Goal: Task Accomplishment & Management: Use online tool/utility

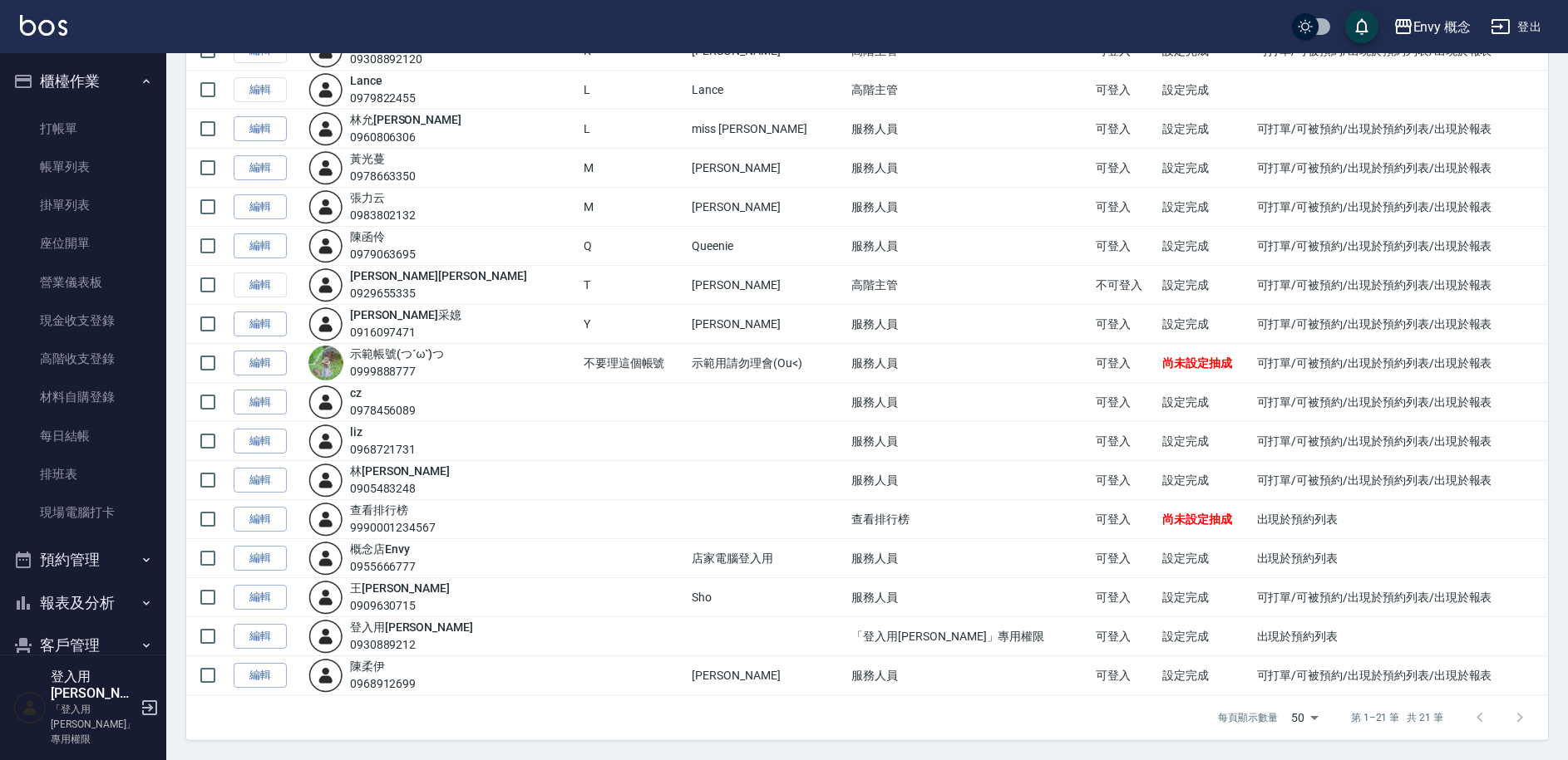
scroll to position [343, 0]
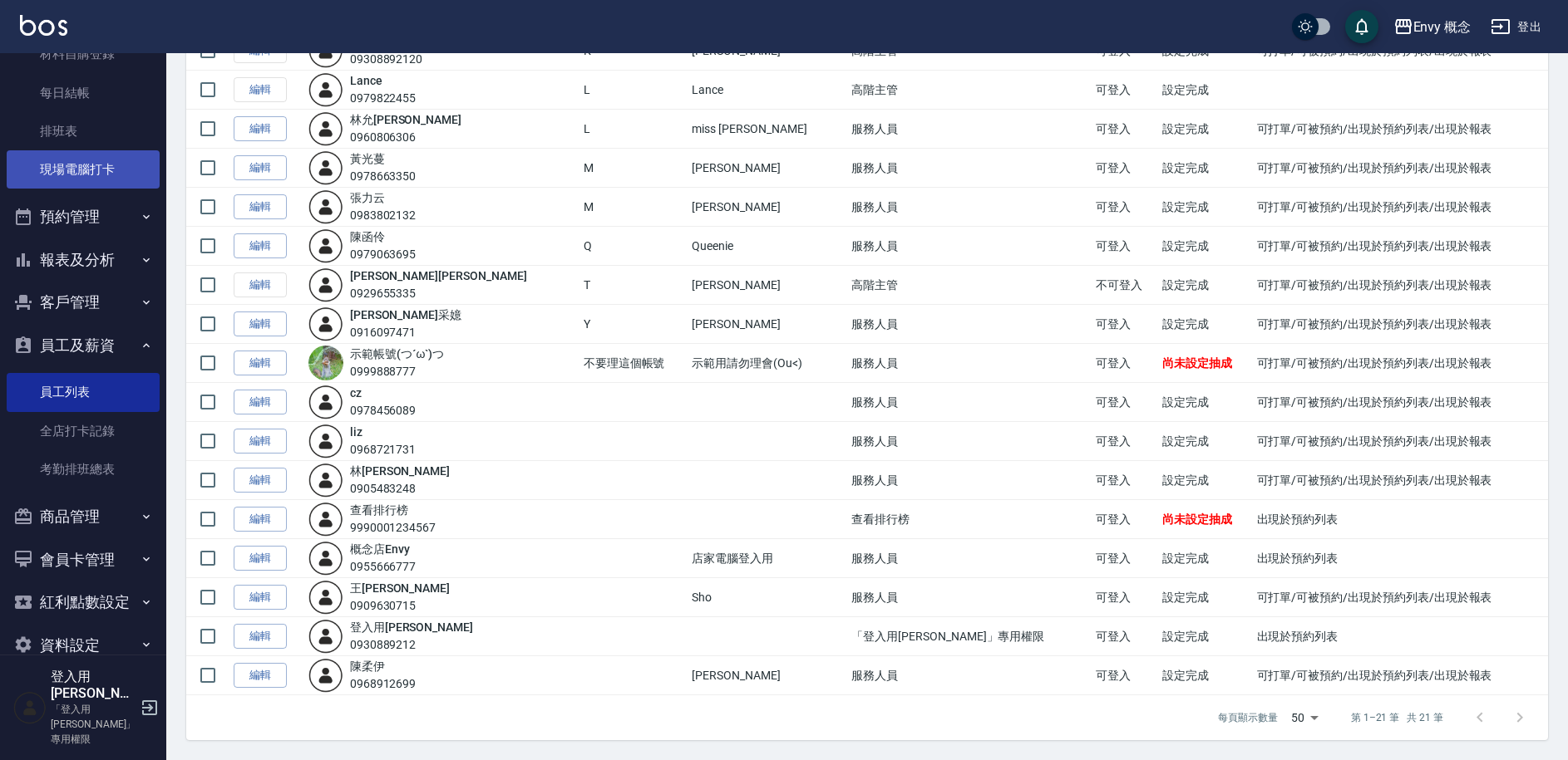
click at [99, 180] on link "現場電腦打卡" at bounding box center [83, 169] width 153 height 38
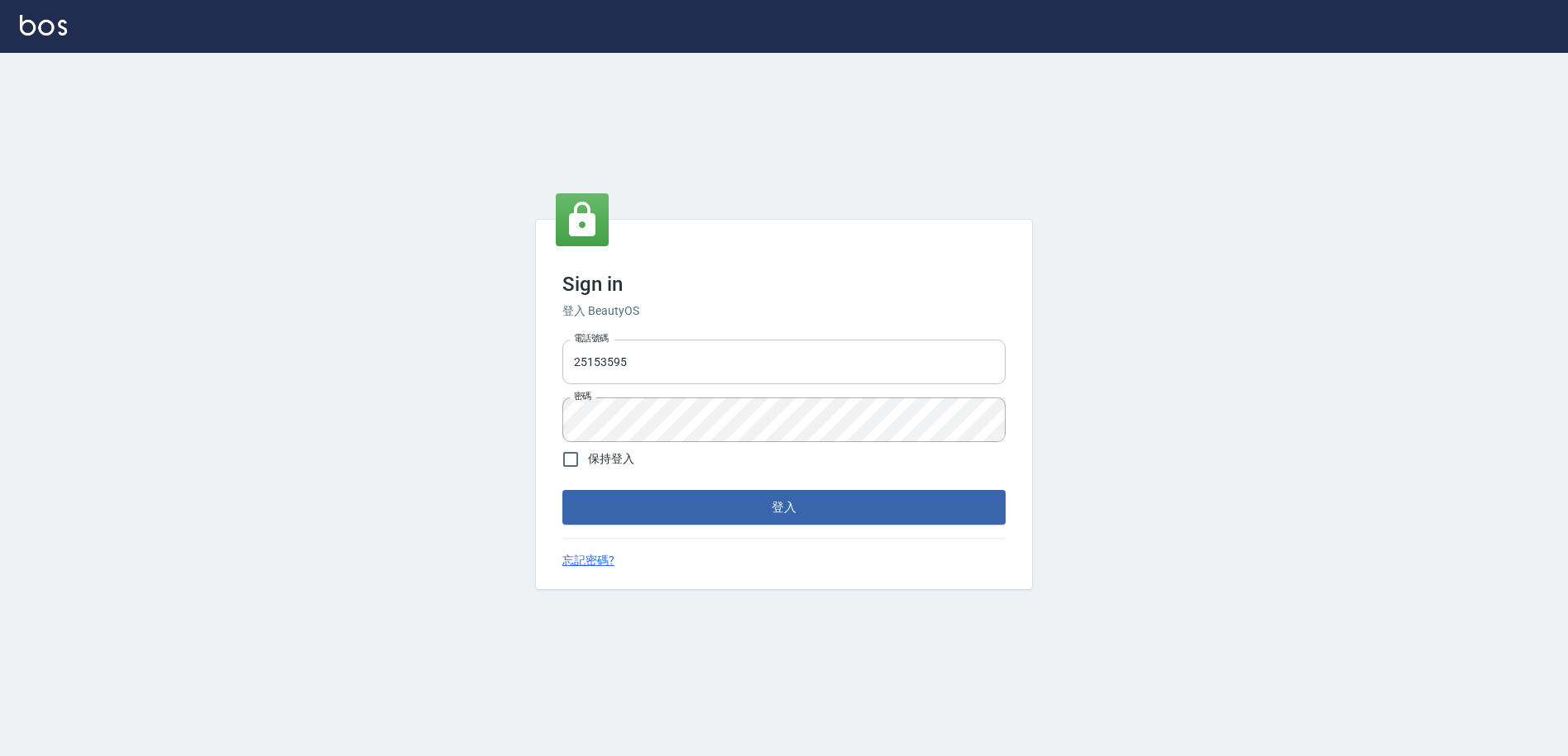
click at [921, 357] on input "25153595" at bounding box center [784, 362] width 443 height 45
type input "2"
type input "0930889212"
click at [578, 462] on input "保持登入" at bounding box center [571, 459] width 34 height 34
checkbox input "true"
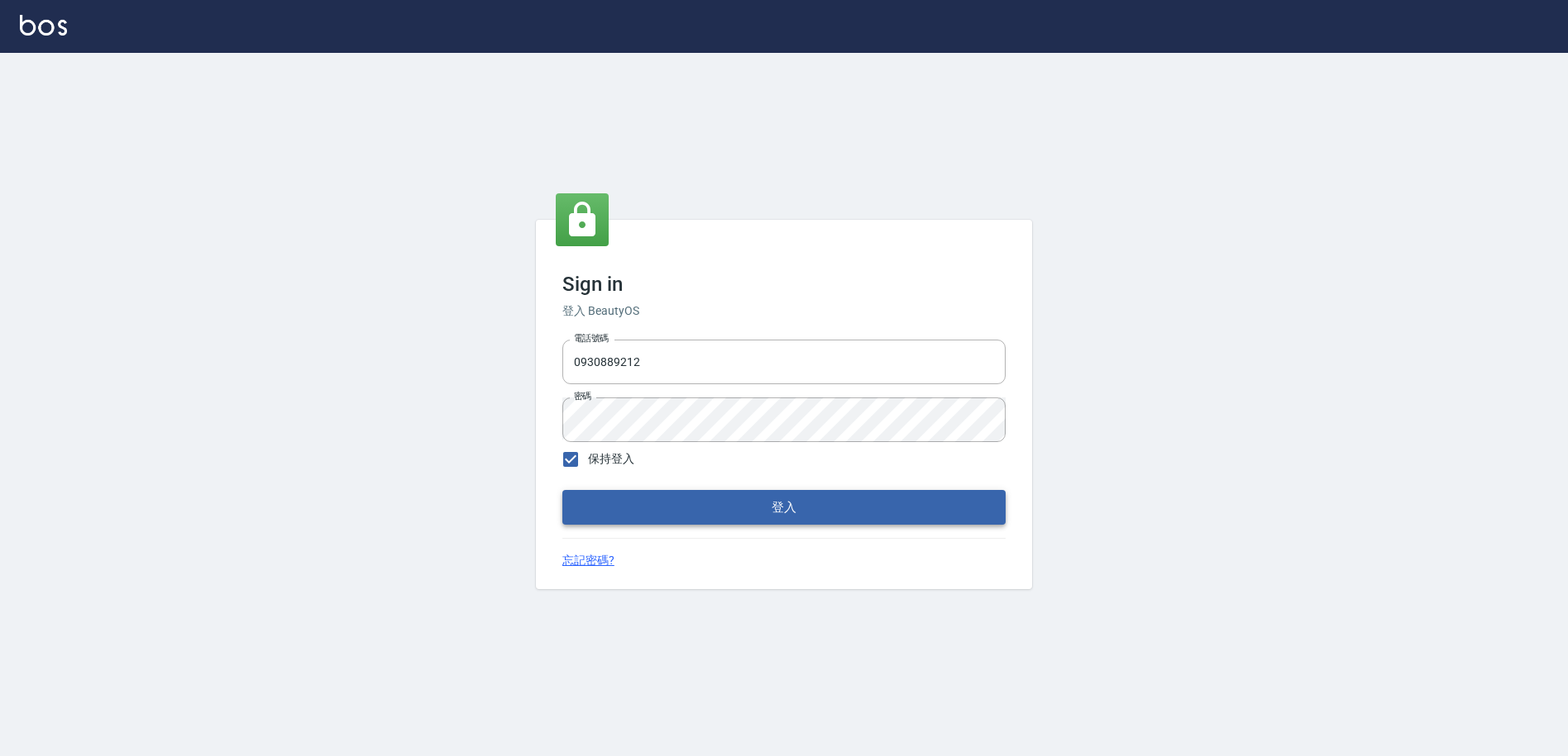
click at [638, 501] on button "登入" at bounding box center [784, 507] width 443 height 34
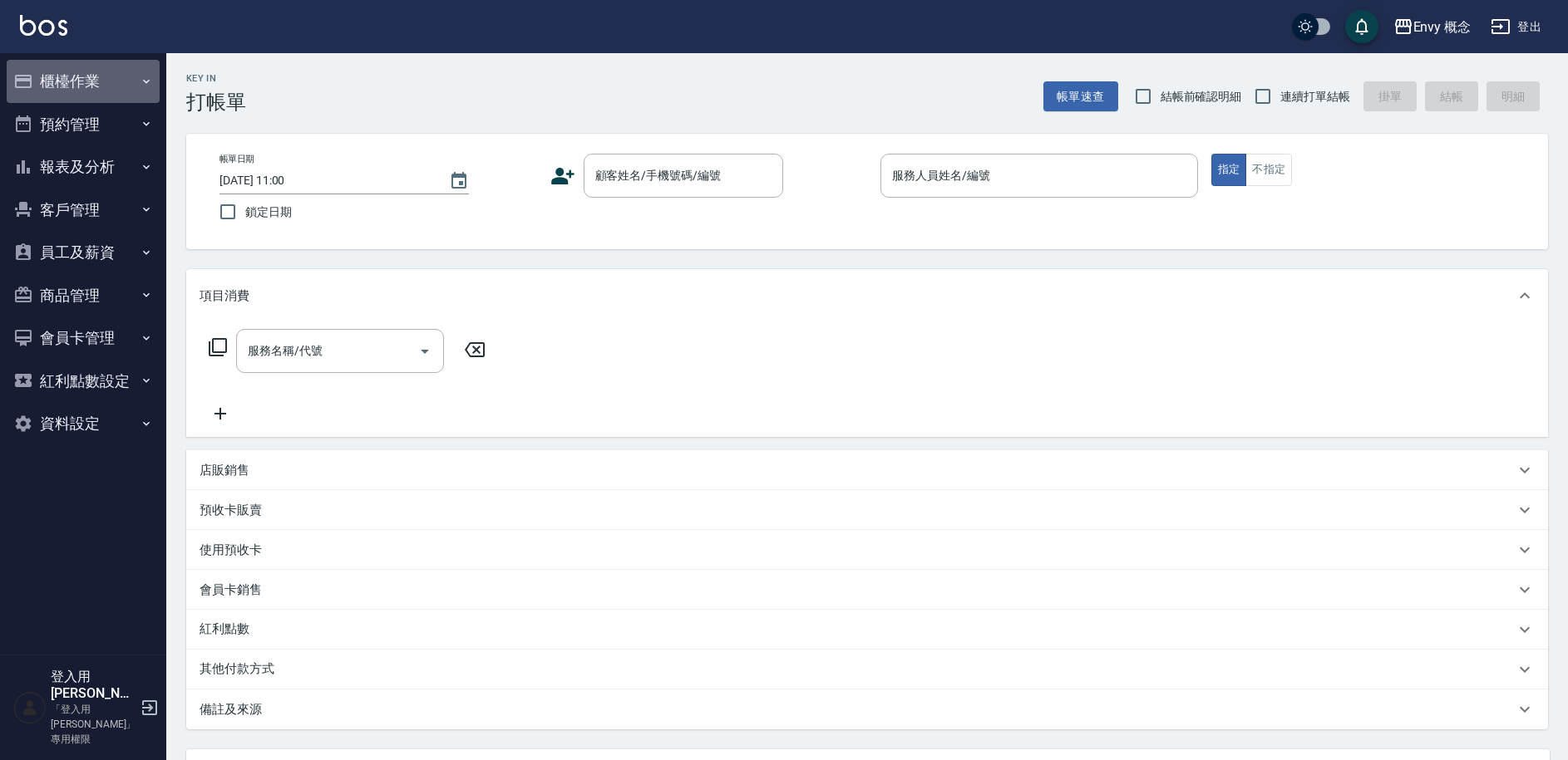
click at [59, 87] on button "櫃檯作業" at bounding box center [83, 81] width 153 height 43
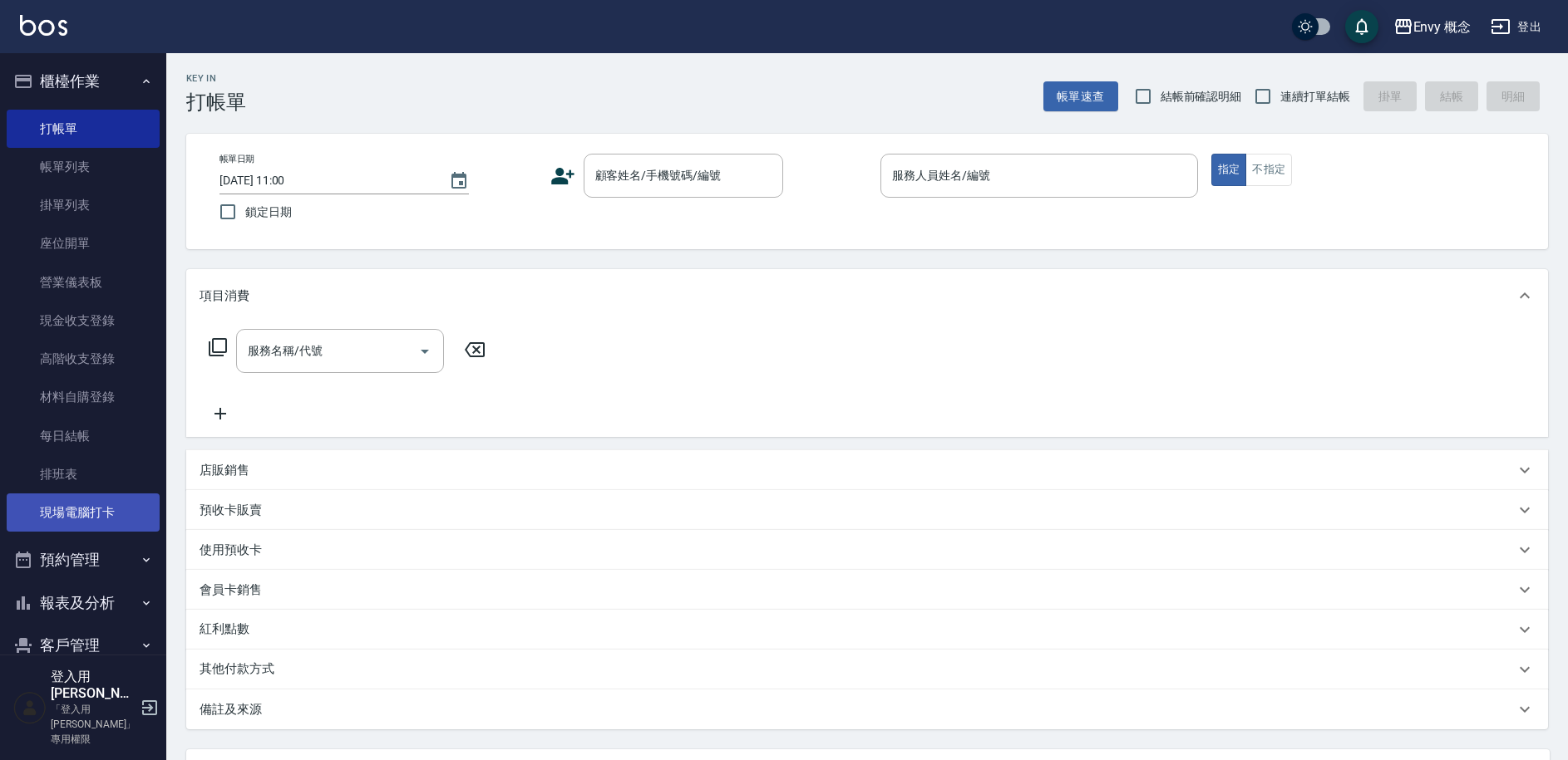
drag, startPoint x: 93, startPoint y: 512, endPoint x: 66, endPoint y: 503, distance: 28.5
click at [93, 512] on link "現場電腦打卡" at bounding box center [83, 513] width 153 height 38
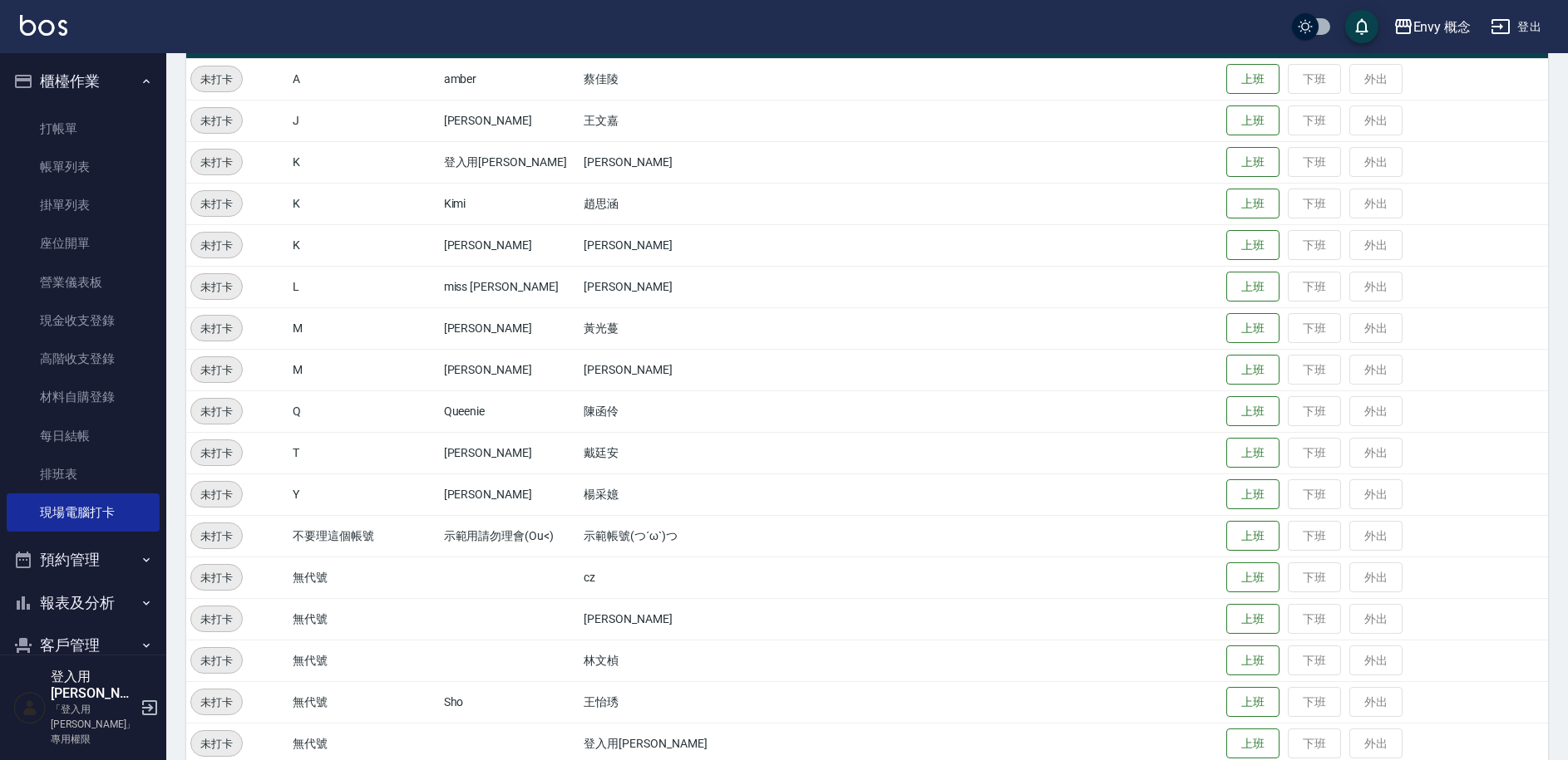
scroll to position [277, 0]
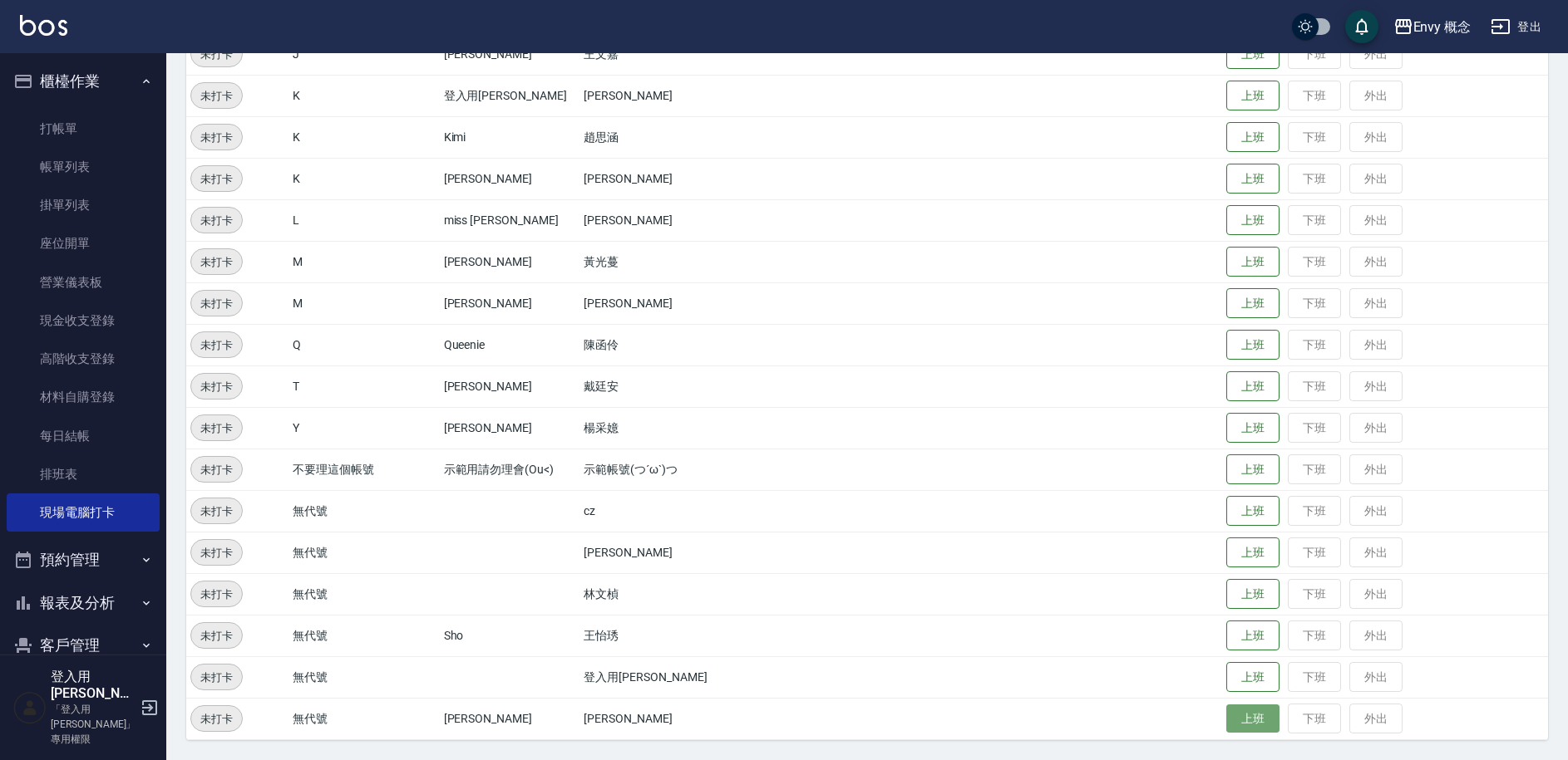
drag, startPoint x: 1243, startPoint y: 723, endPoint x: 1239, endPoint y: 712, distance: 11.7
click at [1243, 723] on button "上班" at bounding box center [1253, 719] width 54 height 29
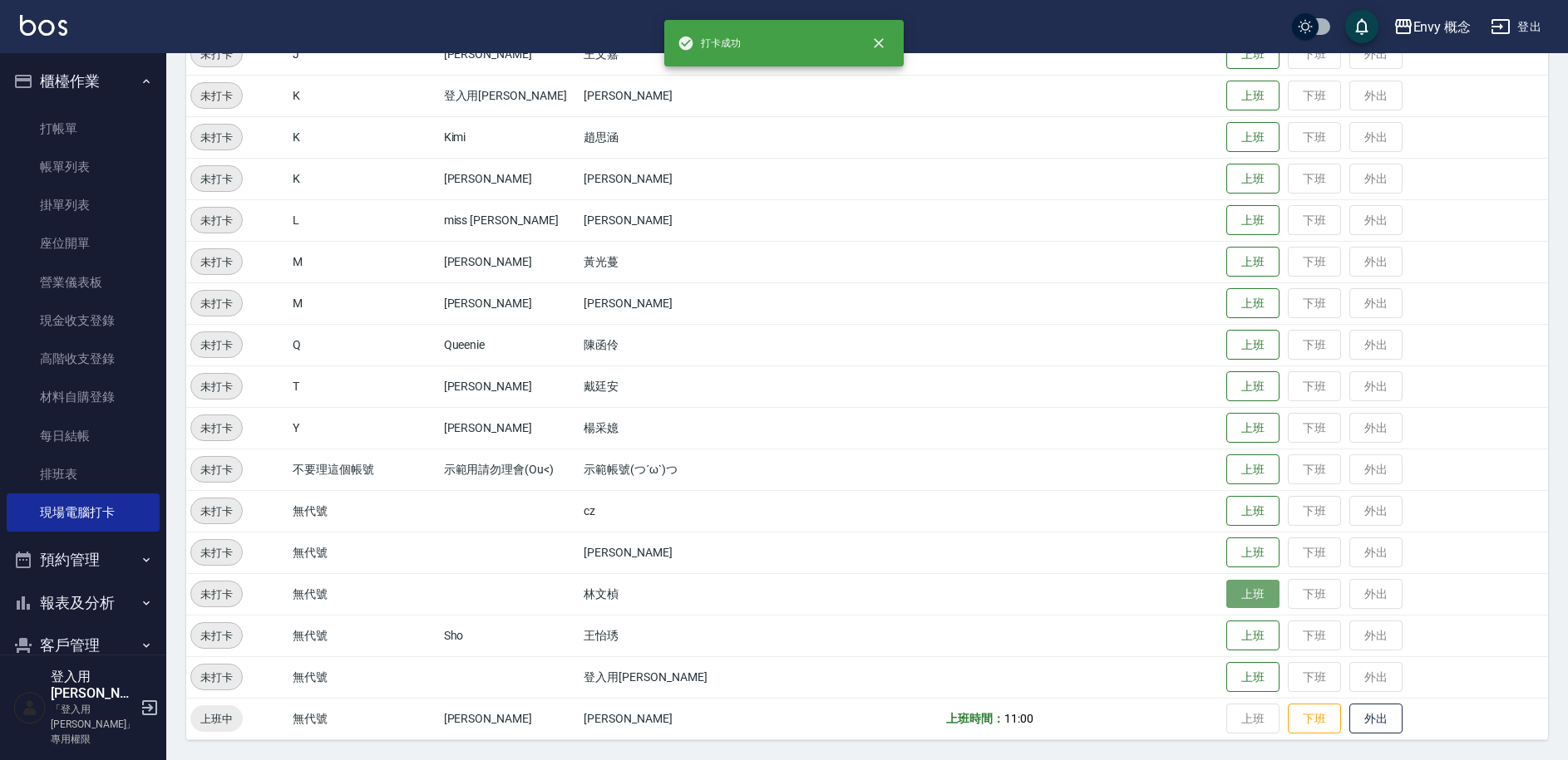
click at [1257, 596] on button "上班" at bounding box center [1253, 595] width 54 height 29
